Goal: Contribute content

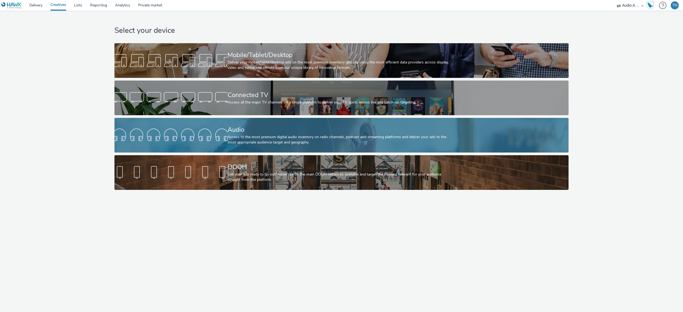
click at [287, 136] on div "Access to the most premium digital audio inventory on radio channels, podcast a…" at bounding box center [341, 139] width 226 height 11
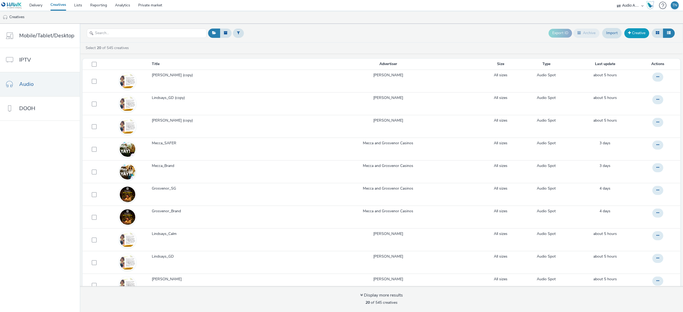
click at [643, 30] on link "Creative" at bounding box center [636, 33] width 25 height 10
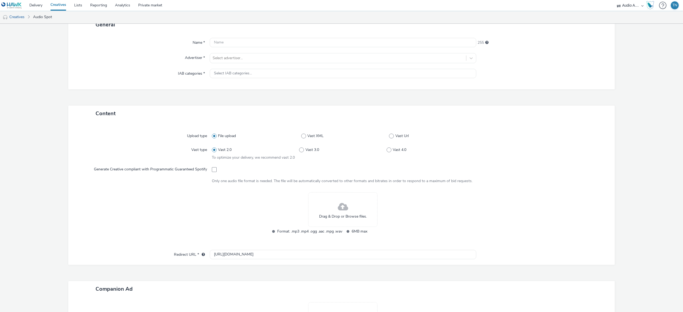
scroll to position [40, 0]
click at [323, 210] on div "Drag & Drop or Browse files." at bounding box center [342, 209] width 69 height 35
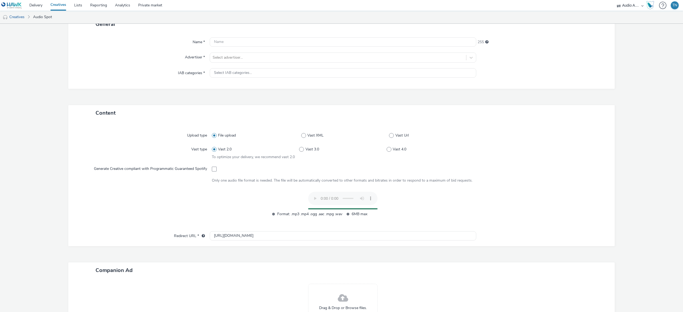
click at [221, 34] on div "Name * 255 Advertiser * Select advertiser... IAB categories * Select IAB catego…" at bounding box center [341, 60] width 546 height 57
click at [224, 38] on input "text" at bounding box center [343, 41] width 267 height 9
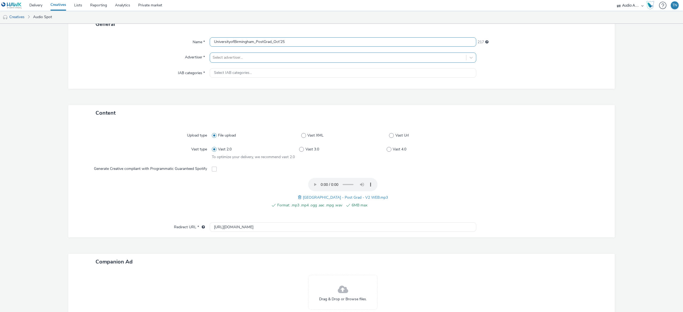
type input "UniversityofBirmingham_PostGrad_Oct'25"
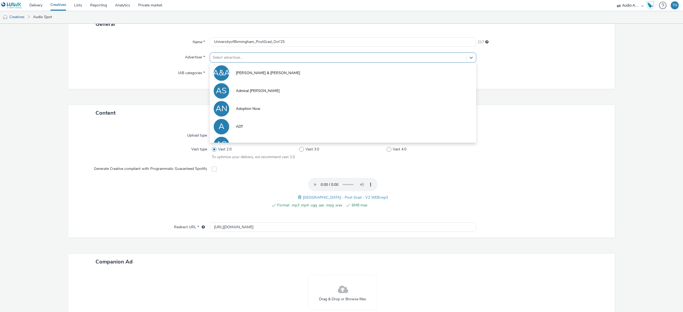
click at [232, 56] on div at bounding box center [338, 57] width 251 height 6
type input "u"
type input "[GEOGRAPHIC_DATA]"
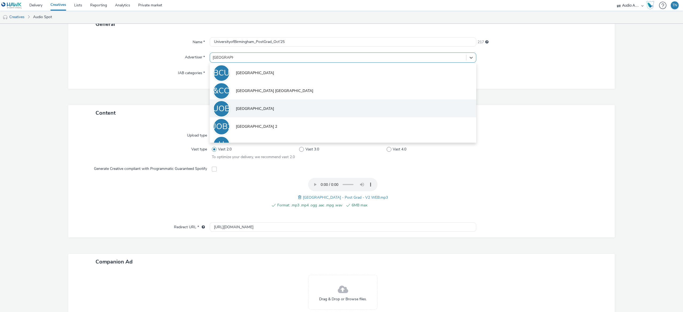
click at [274, 110] on span "[GEOGRAPHIC_DATA]" at bounding box center [255, 108] width 38 height 5
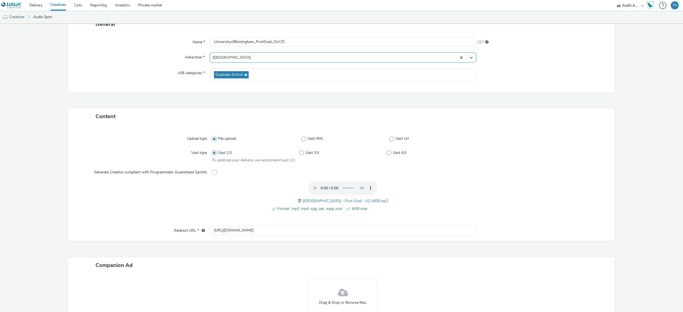
type input "[URL][DOMAIN_NAME]"
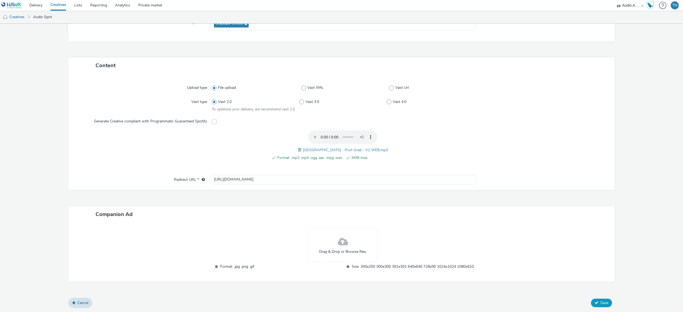
click at [601, 302] on span "Save" at bounding box center [604, 302] width 8 height 5
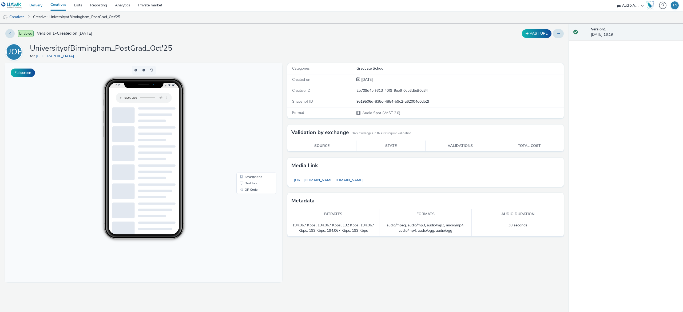
click at [34, 7] on link "Delivery" at bounding box center [35, 5] width 21 height 11
